Goal: Information Seeking & Learning: Check status

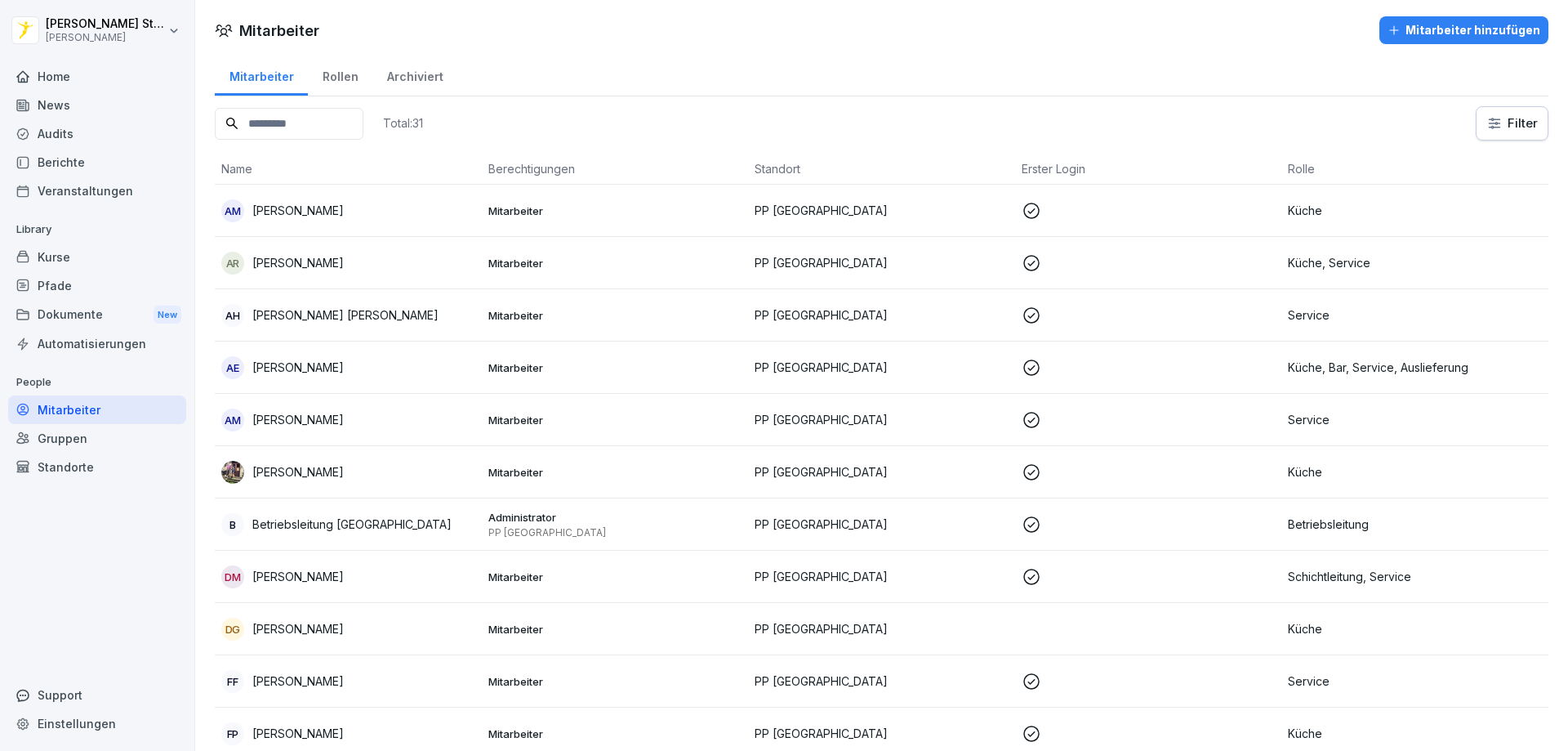
click at [59, 79] on div "Home" at bounding box center [97, 76] width 178 height 28
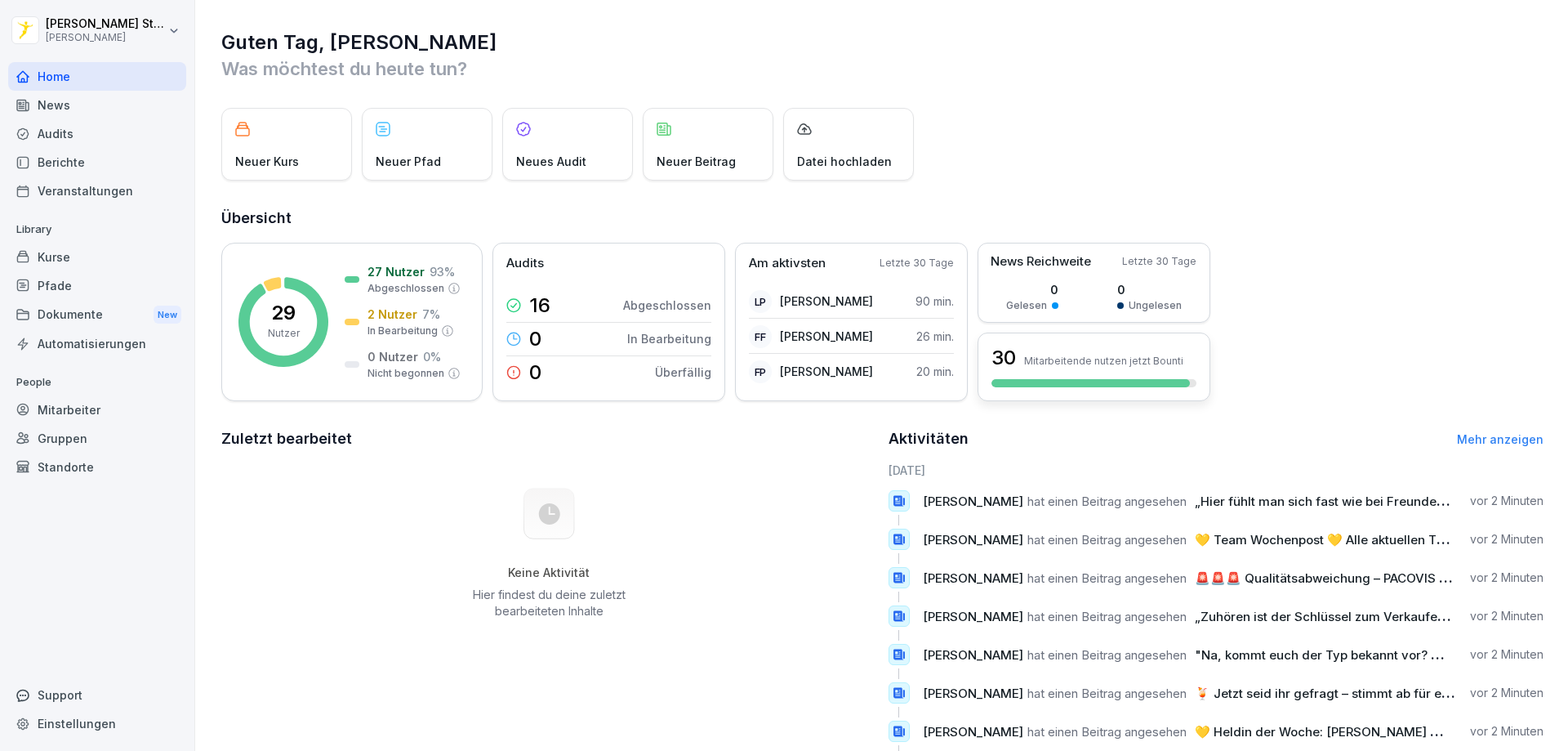
click at [1045, 383] on div at bounding box center [1090, 383] width 198 height 8
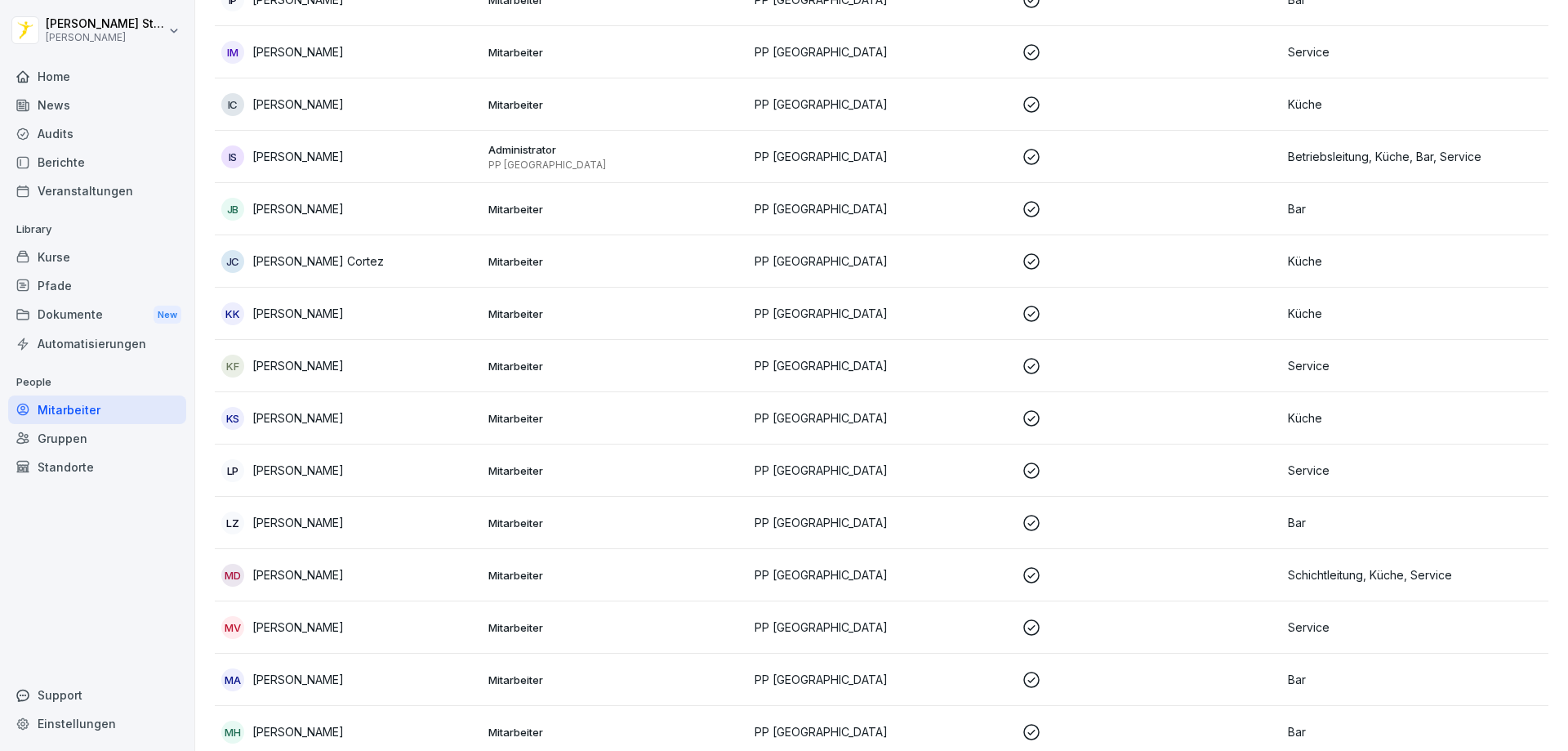
scroll to position [817, 0]
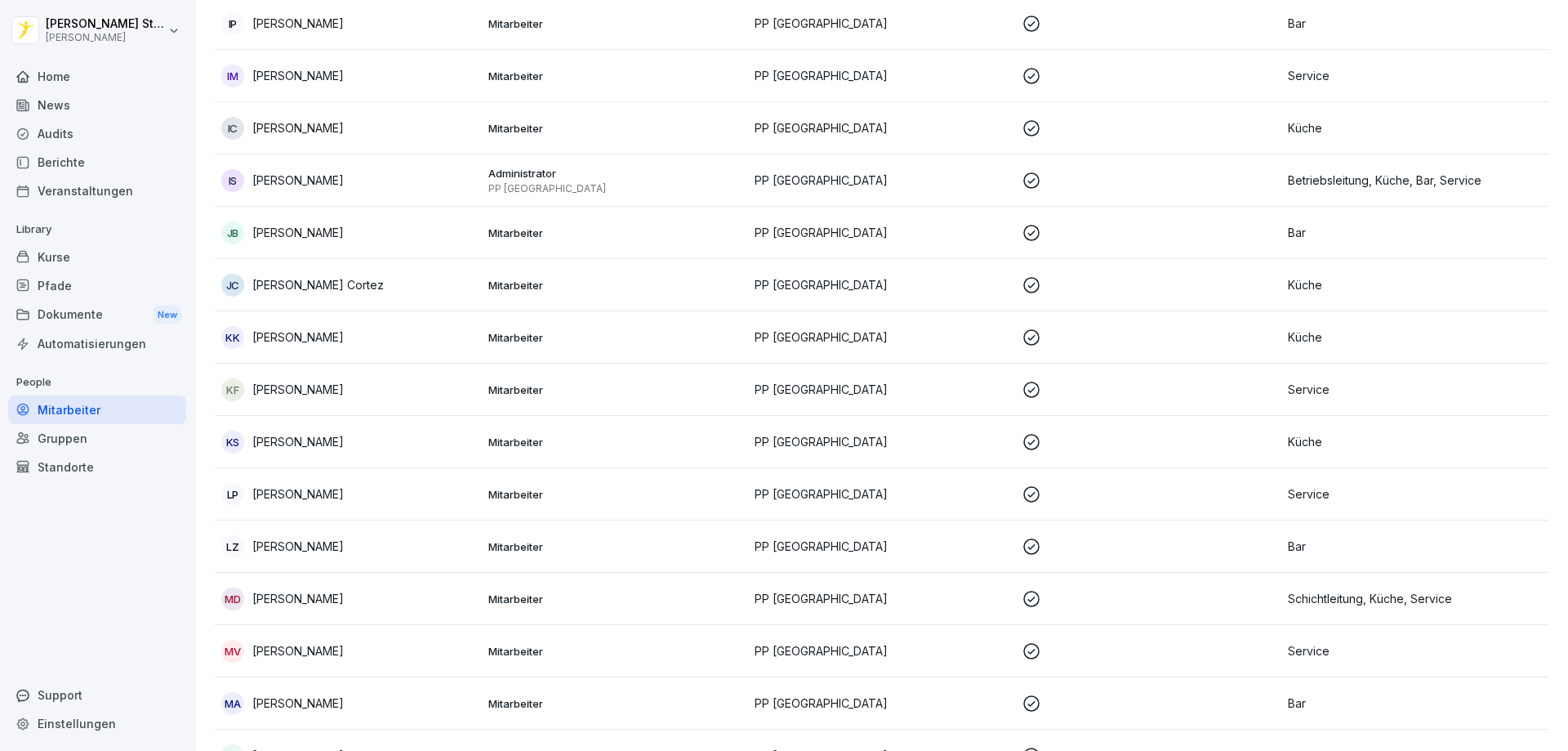
click at [64, 84] on div "Home" at bounding box center [97, 76] width 178 height 28
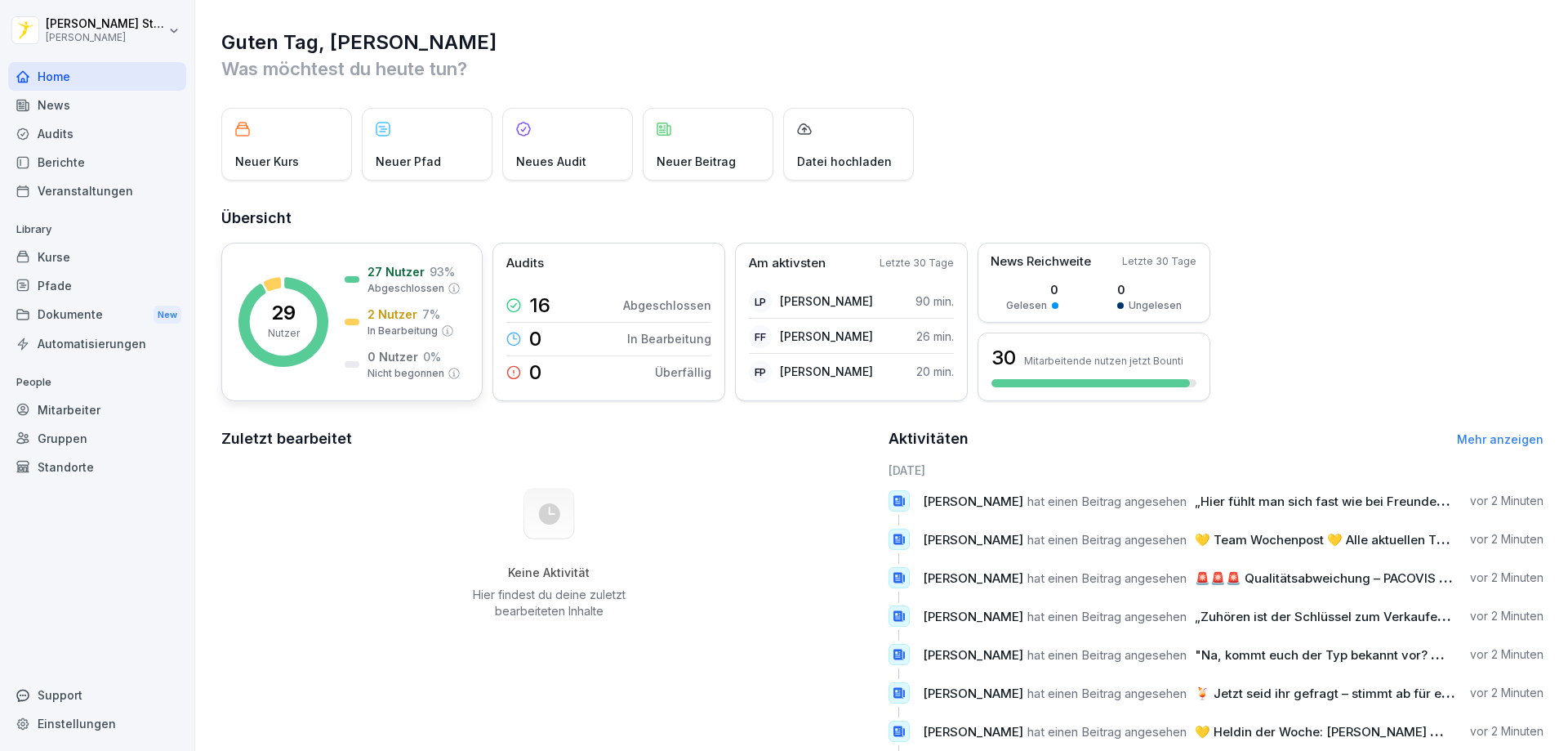
click at [358, 314] on div "2 Nutzer 7 % In Bearbeitung" at bounding box center [399, 322] width 109 height 33
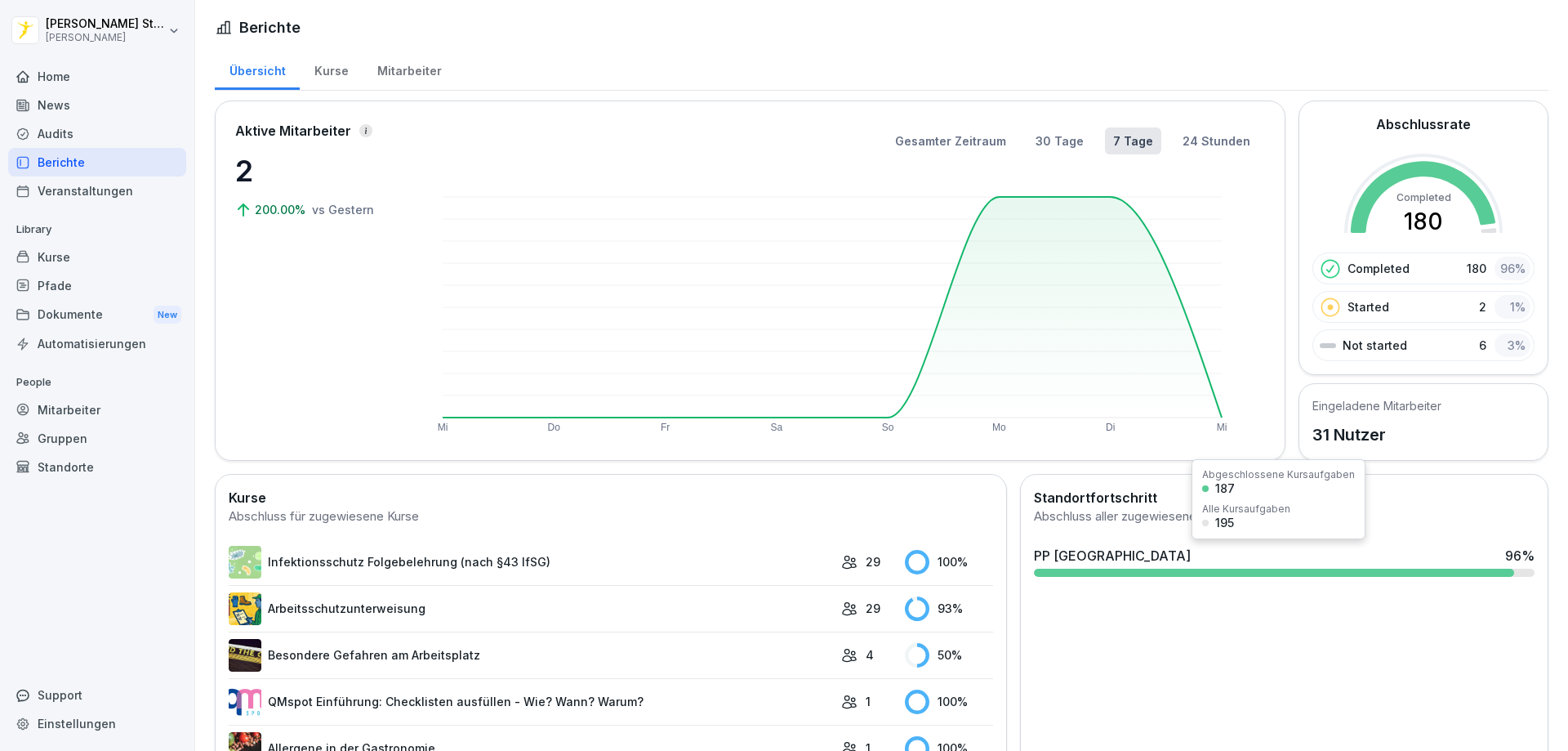
click at [1297, 573] on div at bounding box center [1273, 573] width 480 height 8
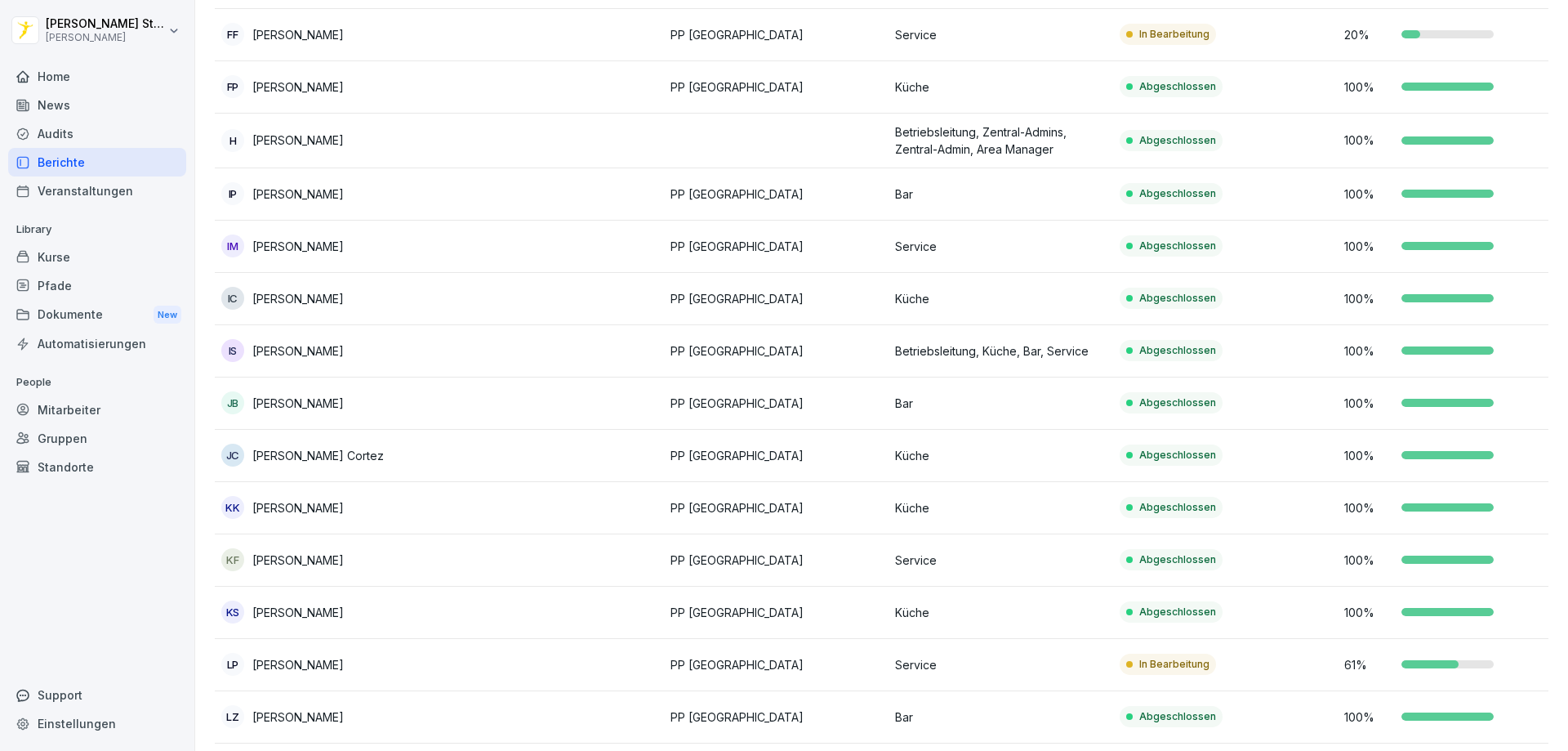
scroll to position [654, 0]
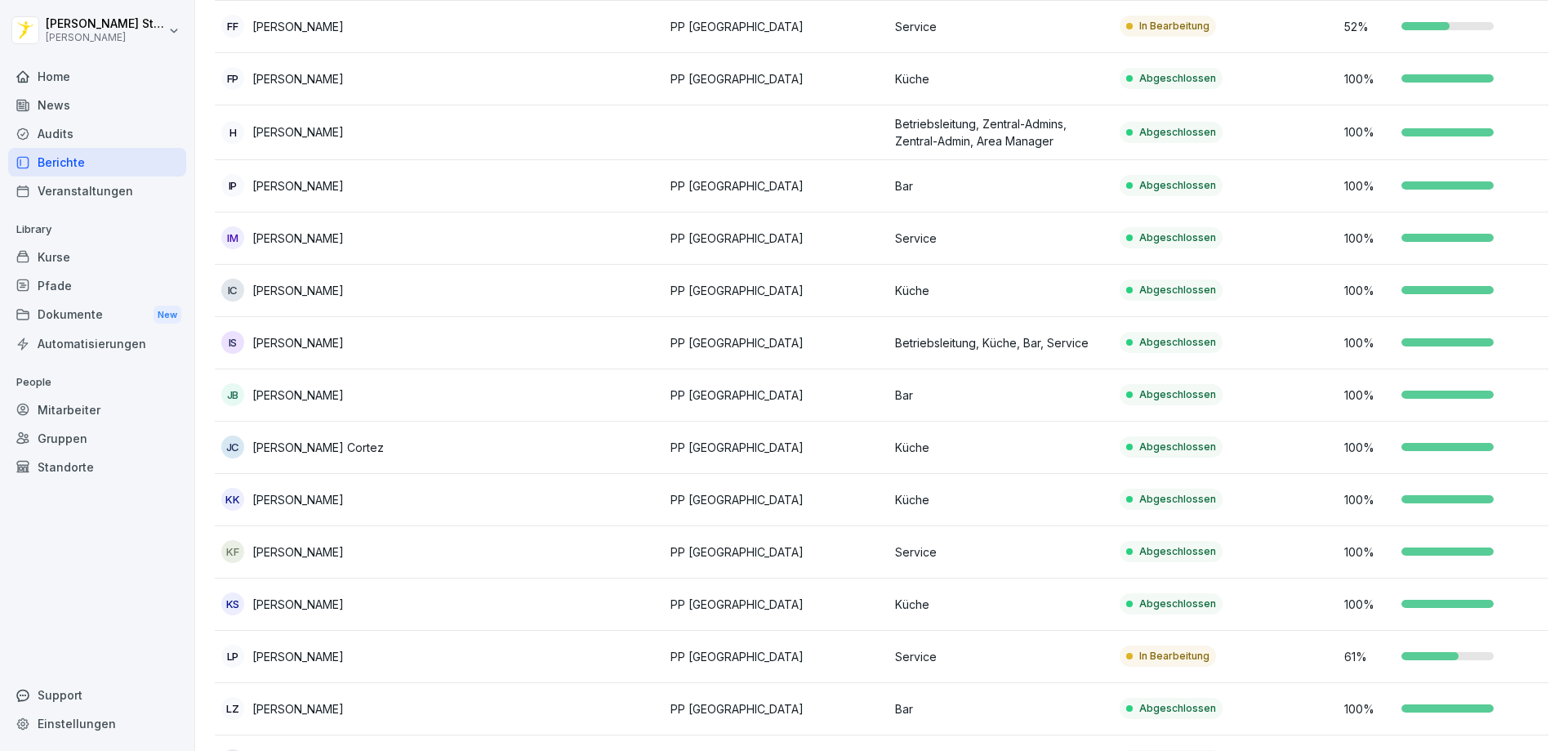
click at [61, 70] on div "Home" at bounding box center [97, 76] width 178 height 28
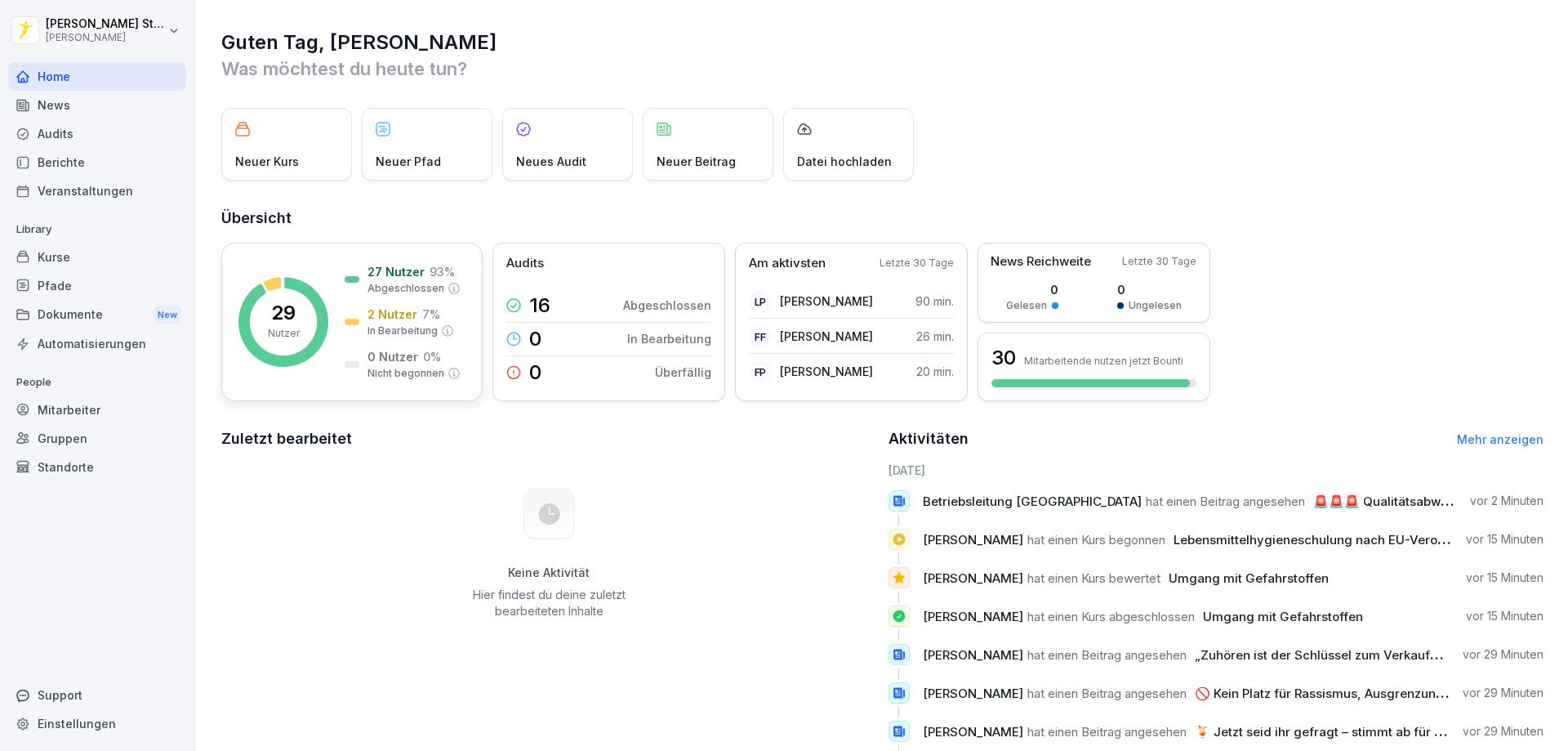
click at [312, 339] on rect at bounding box center [283, 322] width 90 height 90
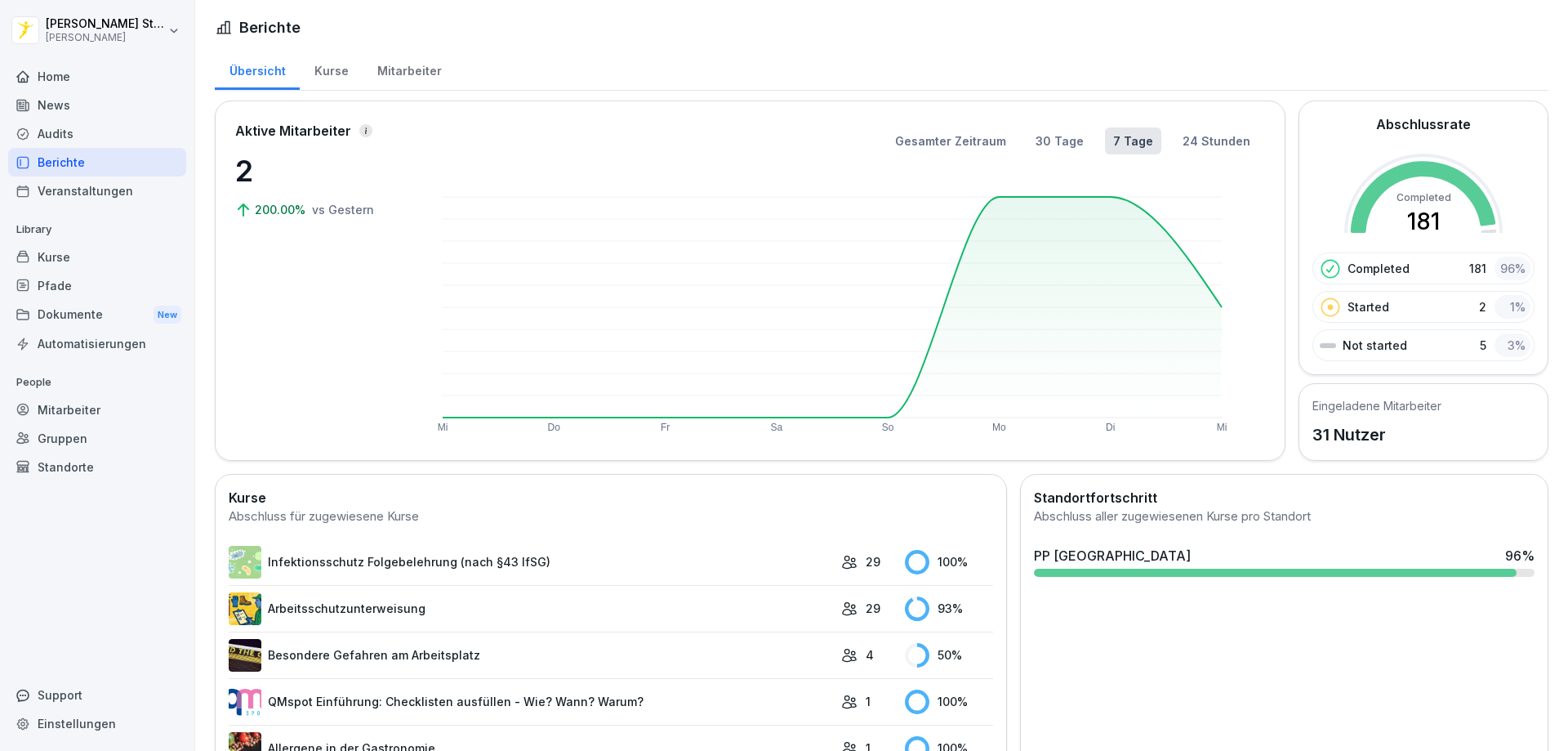
click at [1263, 576] on div at bounding box center [1275, 573] width 483 height 8
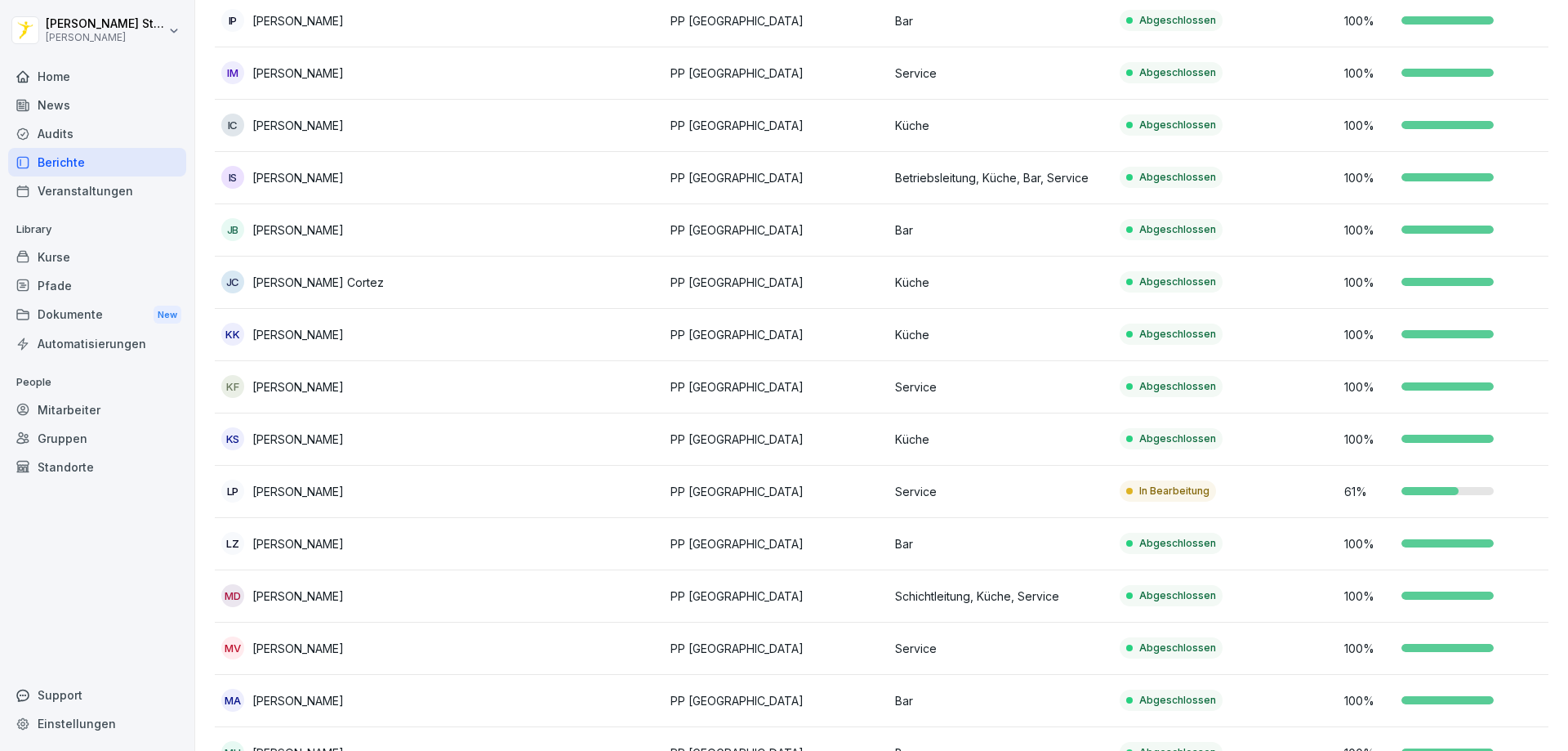
scroll to position [683, 0]
